Goal: Task Accomplishment & Management: Use online tool/utility

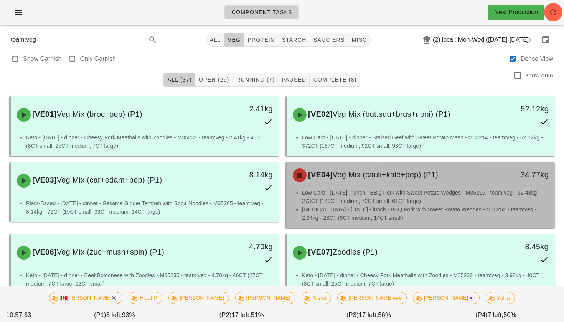
click at [438, 220] on li "[MEDICAL_DATA] - [DATE] - lunch - BBQ Pork with Sweet Potato Wedges - M35252 - …" at bounding box center [425, 214] width 247 height 17
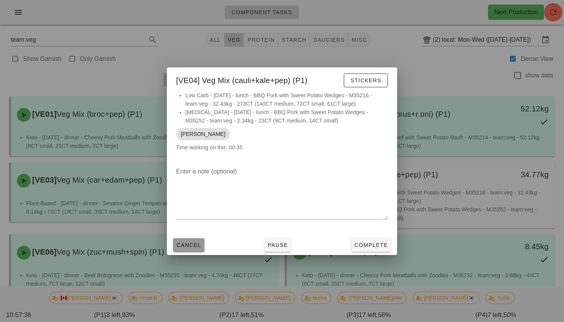
click at [191, 246] on span "Cancel" at bounding box center [188, 245] width 25 height 6
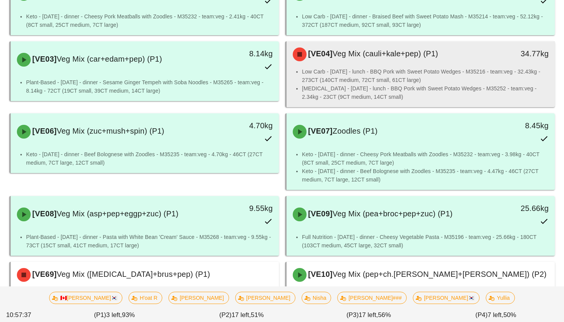
scroll to position [172, 0]
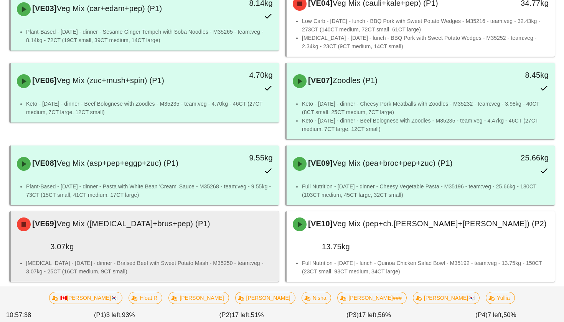
click at [188, 259] on li "[MEDICAL_DATA] - [DATE] - dinner - Braised Beef with Sweet Potato Mash - M35250…" at bounding box center [149, 267] width 247 height 17
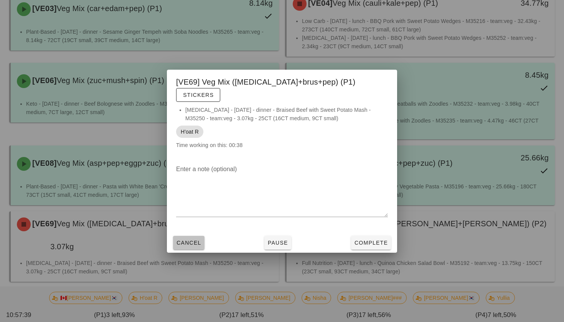
click at [198, 240] on span "Cancel" at bounding box center [188, 243] width 25 height 6
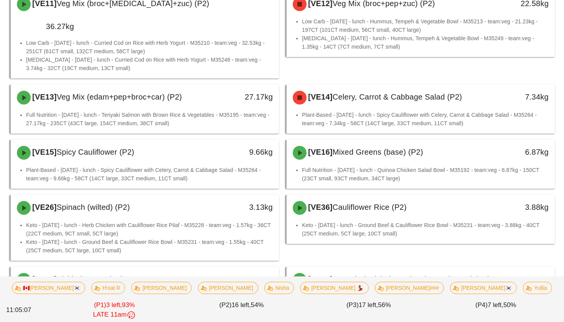
scroll to position [480, 0]
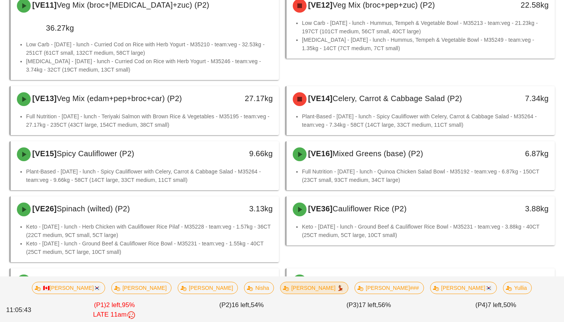
click at [296, 289] on span "[PERSON_NAME] 💃🏽" at bounding box center [314, 289] width 58 height 12
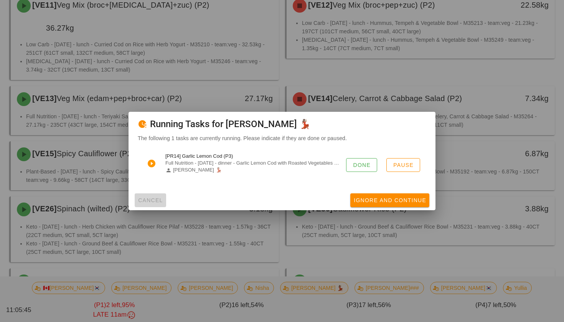
click at [158, 200] on span "Cancel" at bounding box center [150, 200] width 25 height 6
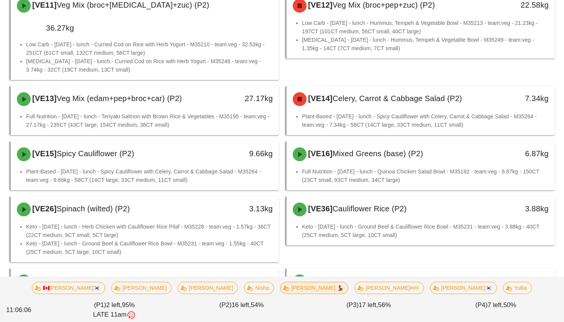
click at [293, 289] on span "[PERSON_NAME] 💃🏽" at bounding box center [314, 289] width 58 height 12
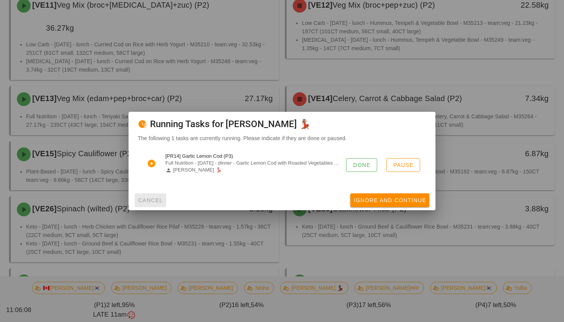
click at [157, 199] on span "Cancel" at bounding box center [150, 200] width 25 height 6
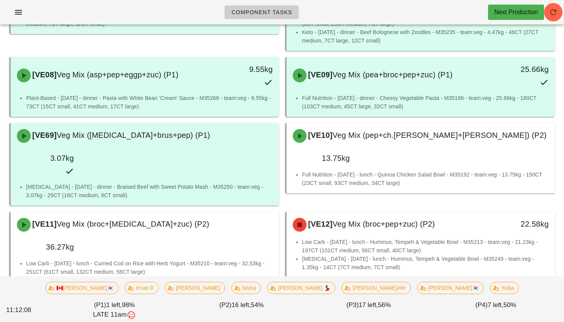
scroll to position [0, 0]
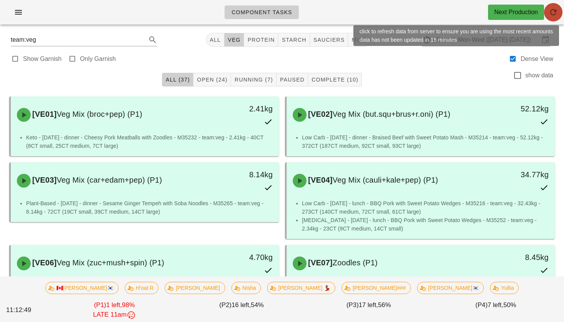
click at [552, 10] on icon "button" at bounding box center [552, 12] width 9 height 9
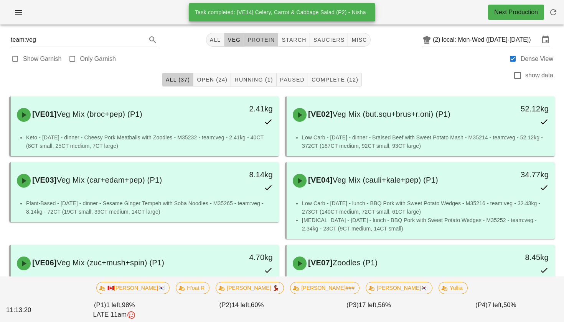
click at [259, 36] on button "protein" at bounding box center [261, 40] width 34 height 14
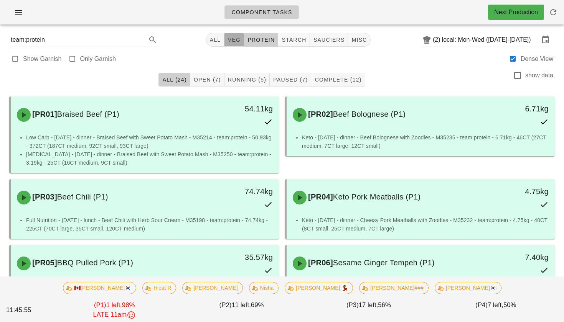
click at [236, 37] on span "veg" at bounding box center [233, 40] width 13 height 6
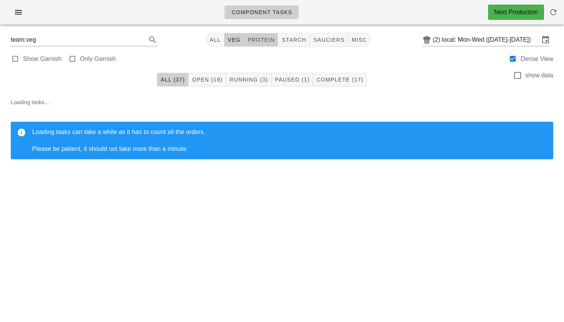
click at [262, 40] on span "protein" at bounding box center [261, 40] width 28 height 6
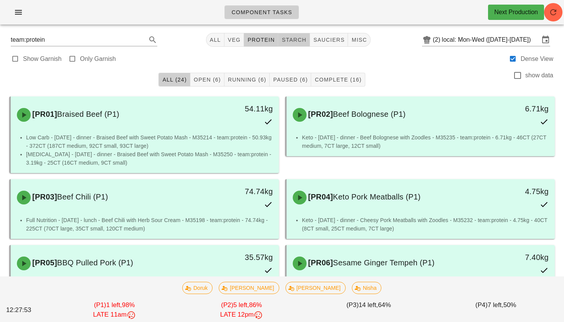
click at [287, 41] on span "starch" at bounding box center [293, 40] width 25 height 6
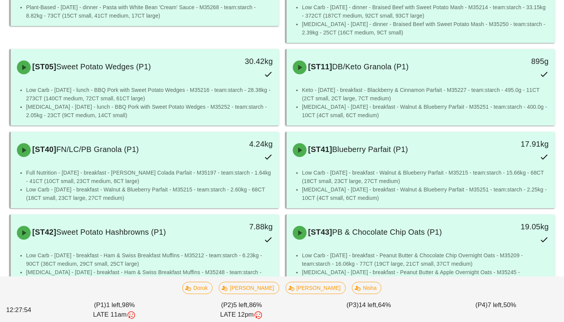
scroll to position [233, 0]
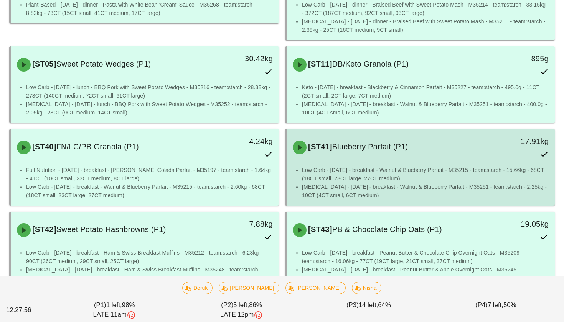
click at [328, 188] on li "Diabetes - Wednesday - breakfast - Walnut & Blueberry Parfait - M35251 - team:s…" at bounding box center [425, 191] width 247 height 17
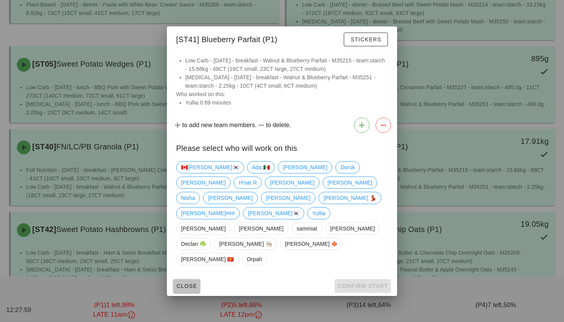
click at [179, 283] on span "Close" at bounding box center [186, 286] width 21 height 6
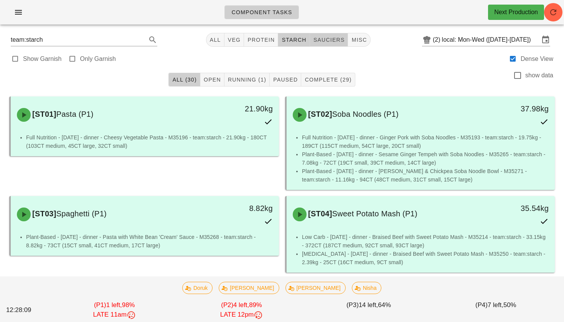
click at [319, 42] on span "sauciers" at bounding box center [329, 40] width 32 height 6
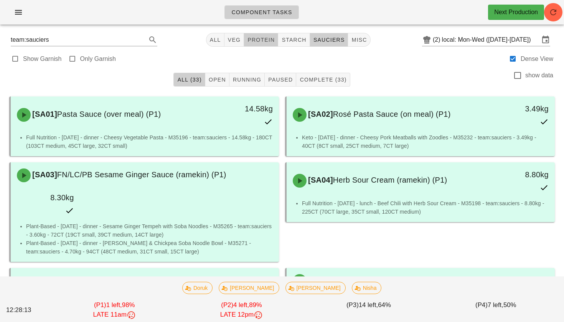
click at [254, 40] on span "protein" at bounding box center [261, 40] width 28 height 6
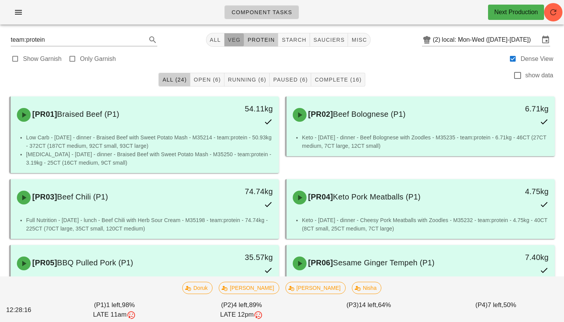
click at [231, 41] on span "veg" at bounding box center [233, 40] width 13 height 6
type input "team:veg"
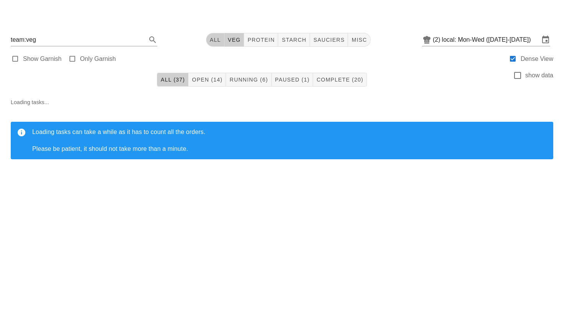
click at [210, 44] on button "All" at bounding box center [215, 40] width 18 height 14
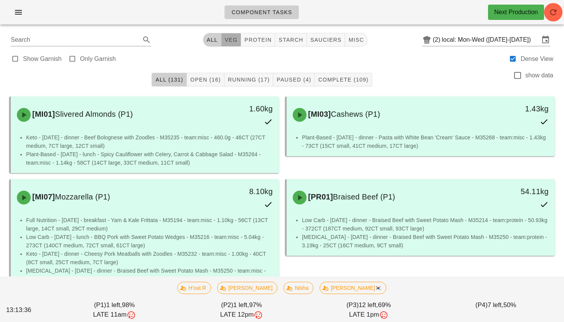
click at [233, 42] on span "veg" at bounding box center [230, 40] width 13 height 6
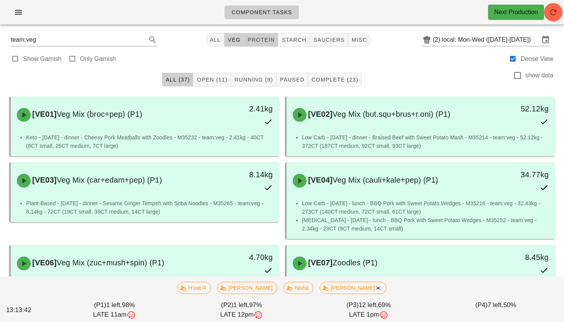
click at [260, 39] on span "protein" at bounding box center [261, 40] width 28 height 6
type input "team:protein"
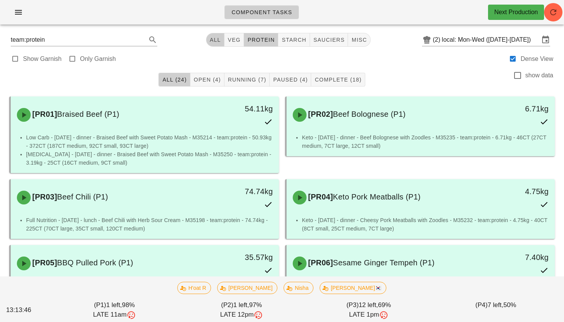
click at [206, 40] on button "All" at bounding box center [215, 40] width 18 height 14
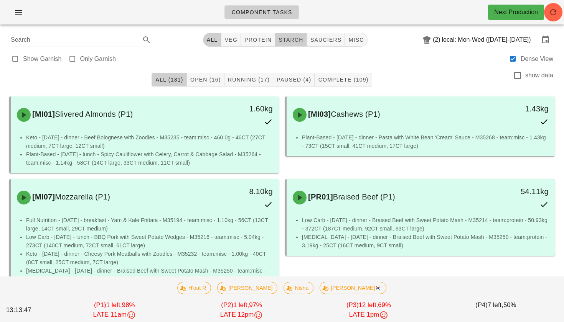
click at [284, 44] on button "starch" at bounding box center [290, 40] width 31 height 14
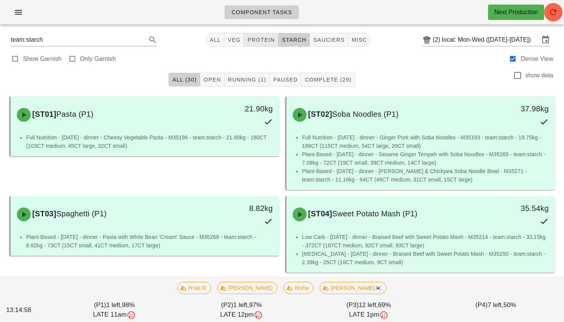
click at [264, 33] on div "team:starch All veg protein starch sauciers misc (2) local: Mon-Wed (Aug 25-Aug…" at bounding box center [282, 40] width 554 height 18
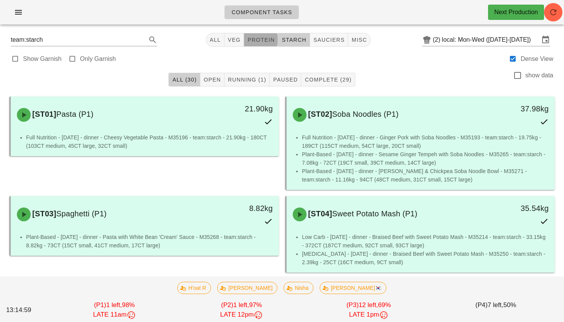
click at [264, 38] on span "protein" at bounding box center [261, 40] width 28 height 6
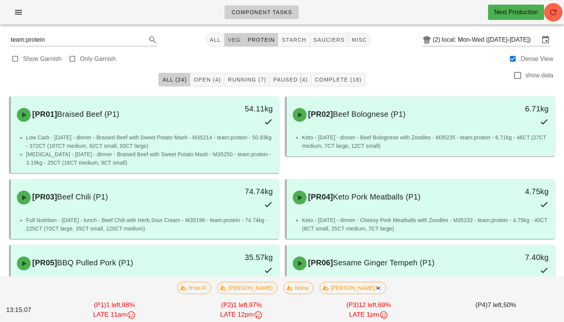
click at [235, 43] on span "veg" at bounding box center [233, 40] width 13 height 6
type input "team:veg"
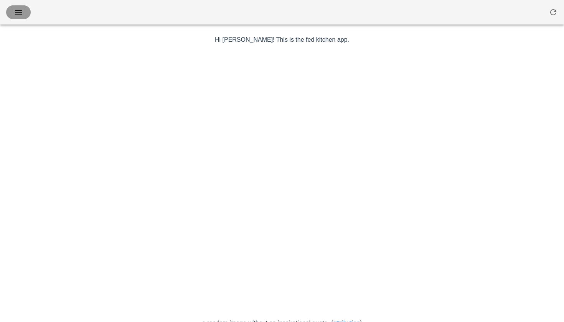
click at [21, 12] on icon "button" at bounding box center [18, 12] width 9 height 9
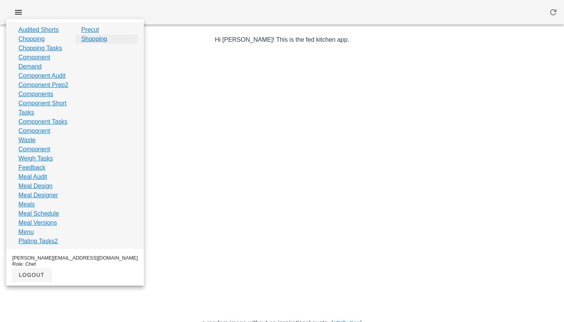
click at [101, 41] on link "Shopping" at bounding box center [94, 39] width 26 height 9
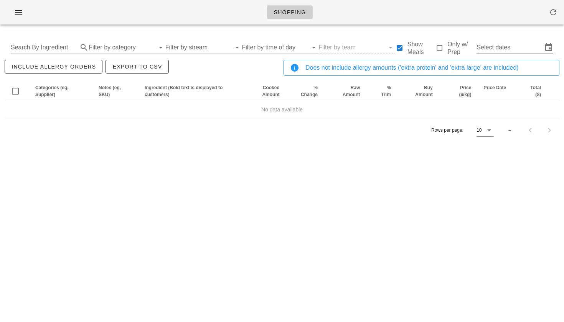
click at [506, 49] on input "Select dates" at bounding box center [509, 47] width 66 height 12
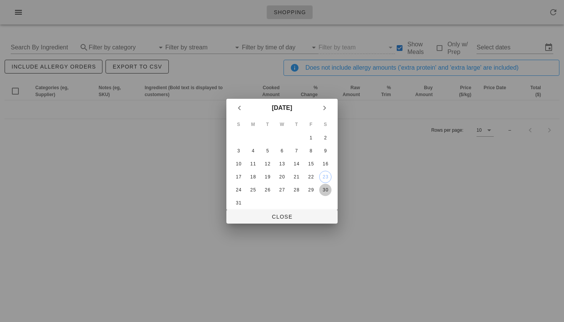
click at [325, 188] on div "30" at bounding box center [325, 190] width 12 height 5
click at [296, 188] on div "28" at bounding box center [296, 190] width 12 height 5
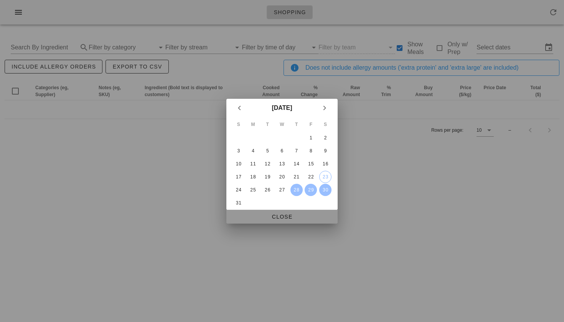
click at [287, 218] on span "Close" at bounding box center [281, 217] width 99 height 6
type input "Thu Aug 28 - Sat Aug 30"
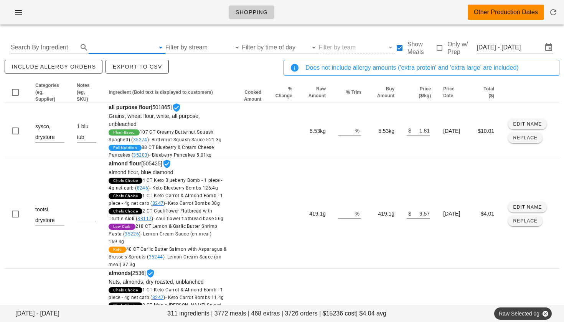
click at [115, 51] on input "text" at bounding box center [122, 47] width 66 height 12
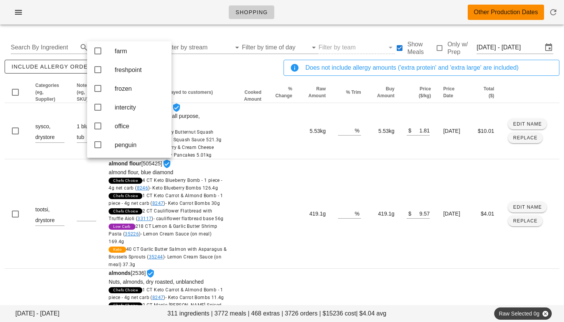
scroll to position [105, 0]
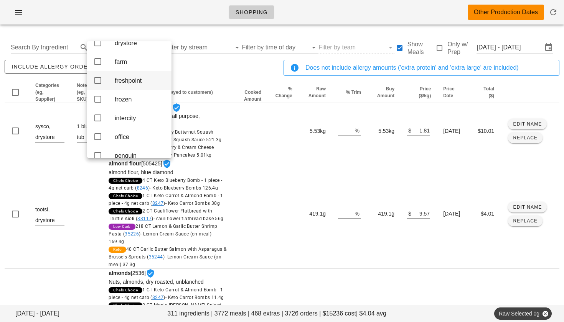
click at [97, 85] on icon at bounding box center [97, 80] width 9 height 9
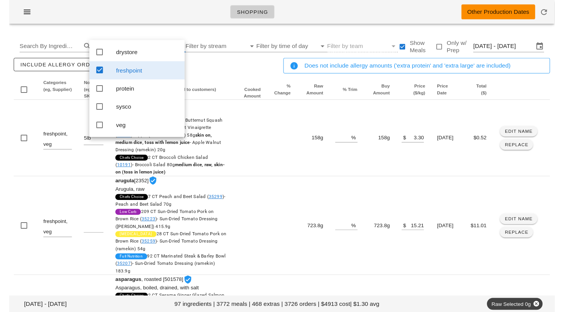
scroll to position [0, 0]
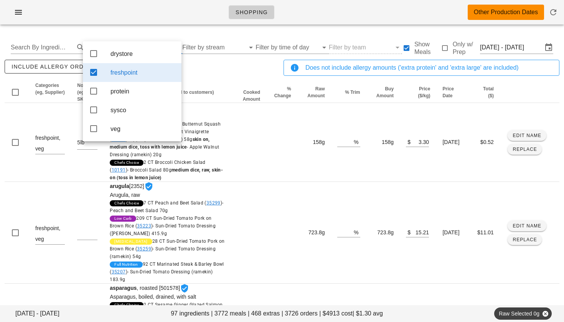
click at [226, 74] on div "include allergy orders Export to CSV" at bounding box center [142, 70] width 279 height 25
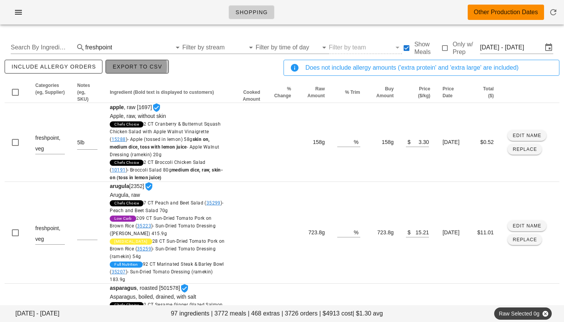
click at [134, 67] on span "Export to CSV" at bounding box center [137, 67] width 50 height 6
click at [142, 68] on span "Export to CSV" at bounding box center [137, 67] width 50 height 6
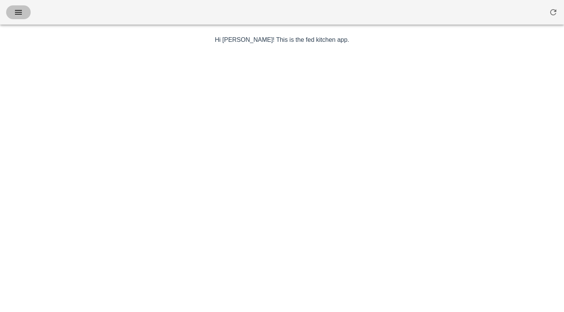
click at [20, 13] on icon "button" at bounding box center [18, 12] width 9 height 9
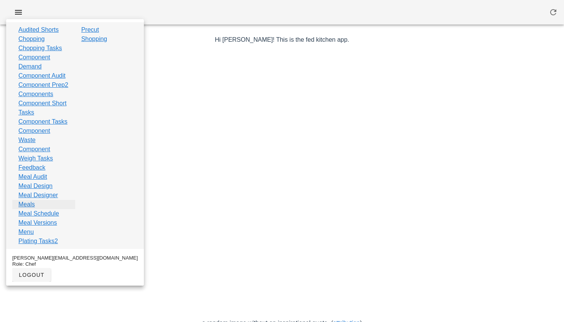
click at [29, 209] on link "Meals" at bounding box center [26, 204] width 16 height 9
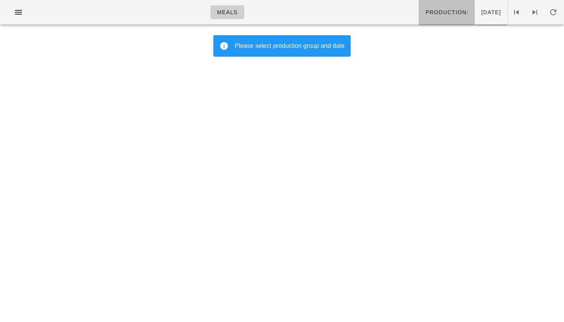
click at [425, 12] on span "Production:" at bounding box center [446, 12] width 43 height 6
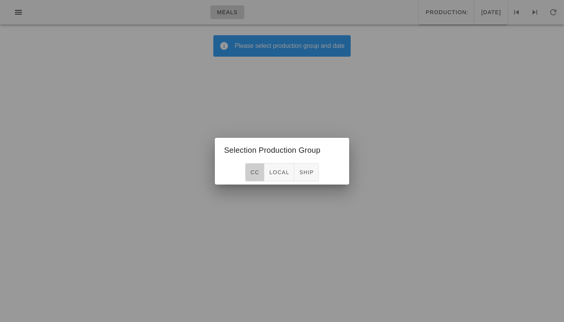
click at [249, 172] on button "CC" at bounding box center [254, 172] width 19 height 18
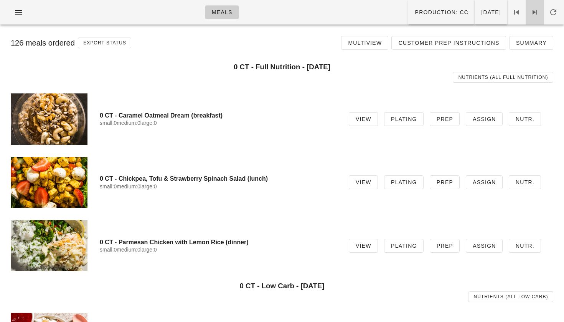
click at [540, 14] on span at bounding box center [534, 12] width 18 height 9
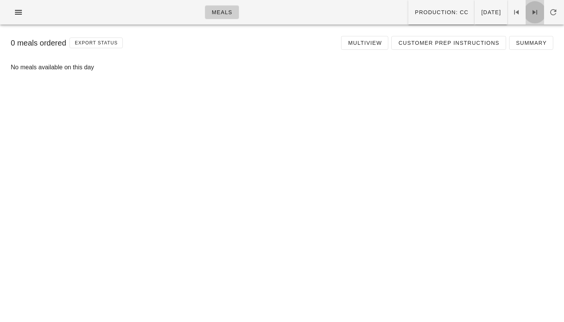
click at [540, 14] on span at bounding box center [534, 12] width 18 height 9
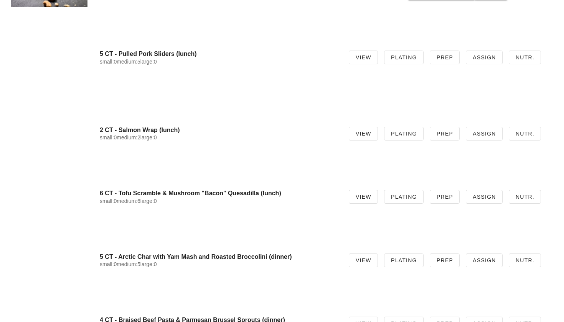
scroll to position [2069, 0]
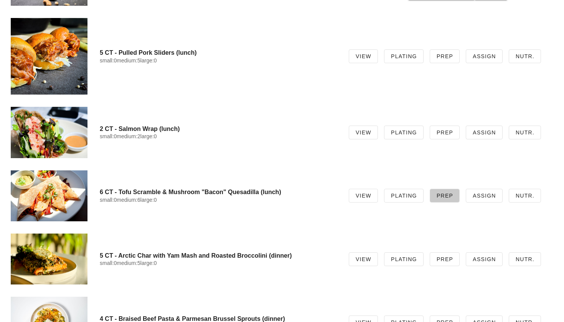
click at [433, 196] on link "Prep" at bounding box center [444, 196] width 30 height 14
